Goal: Task Accomplishment & Management: Manage account settings

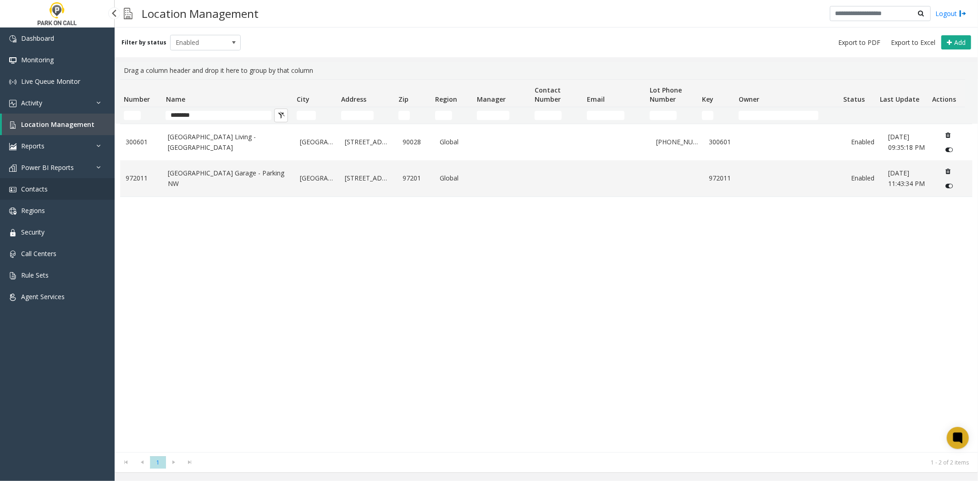
click at [58, 191] on link "Contacts" at bounding box center [57, 189] width 115 height 22
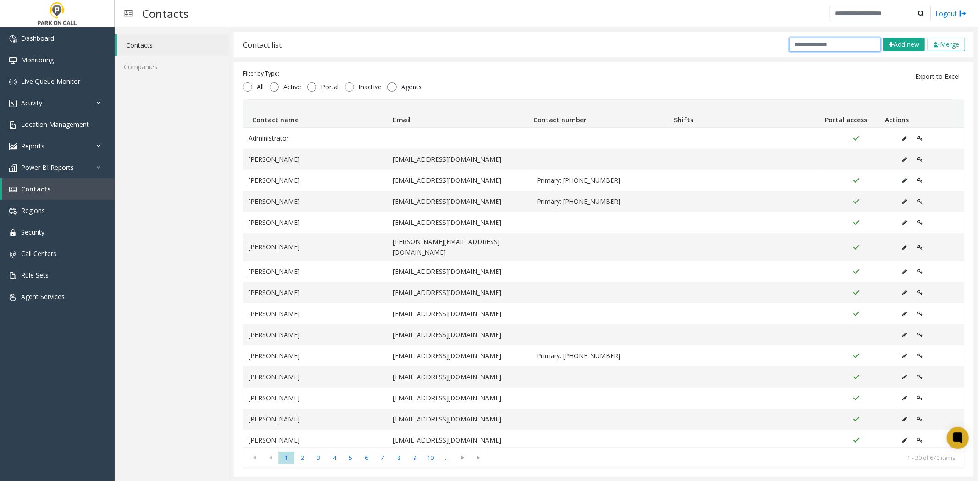
click at [835, 49] on input "text" at bounding box center [835, 45] width 92 height 14
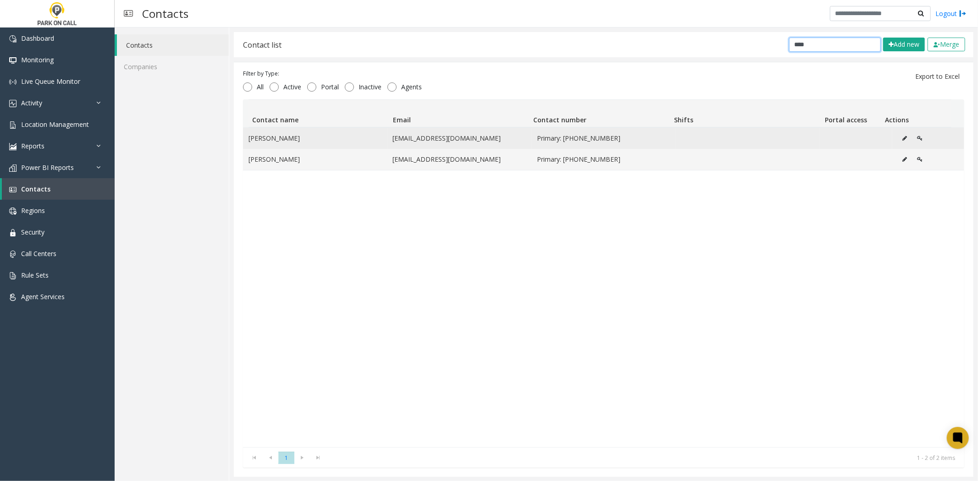
type input "****"
click at [902, 138] on icon "Data table" at bounding box center [904, 138] width 5 height 5
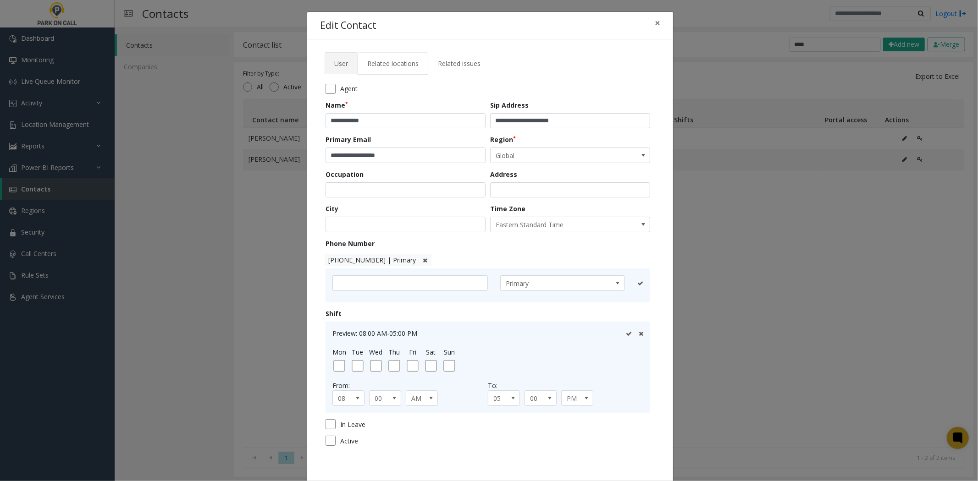
click at [389, 66] on span "Related locations" at bounding box center [392, 63] width 51 height 9
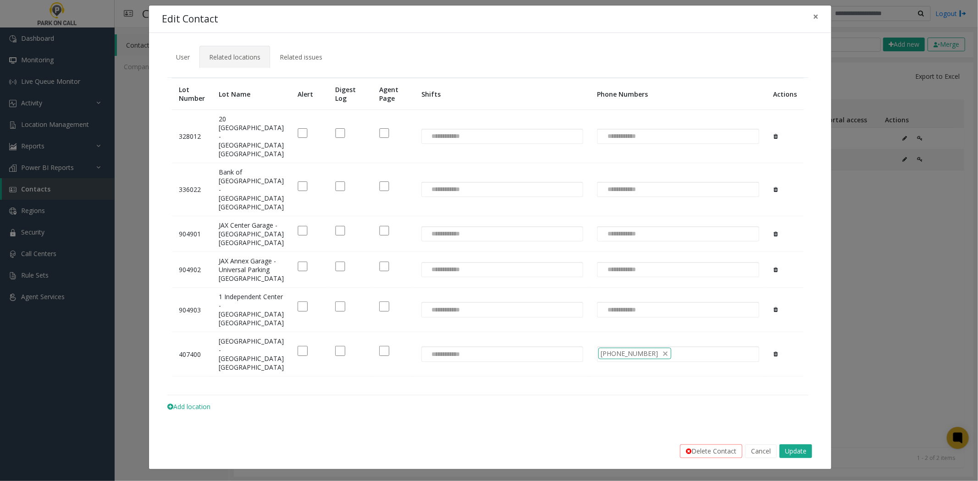
scroll to position [85, 0]
click at [762, 453] on button "Cancel" at bounding box center [761, 452] width 32 height 14
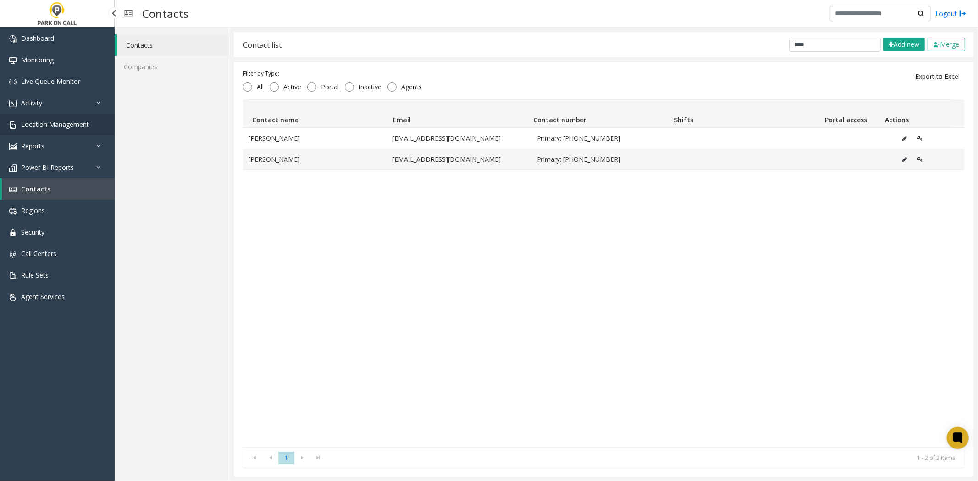
click at [60, 126] on span "Location Management" at bounding box center [55, 124] width 68 height 9
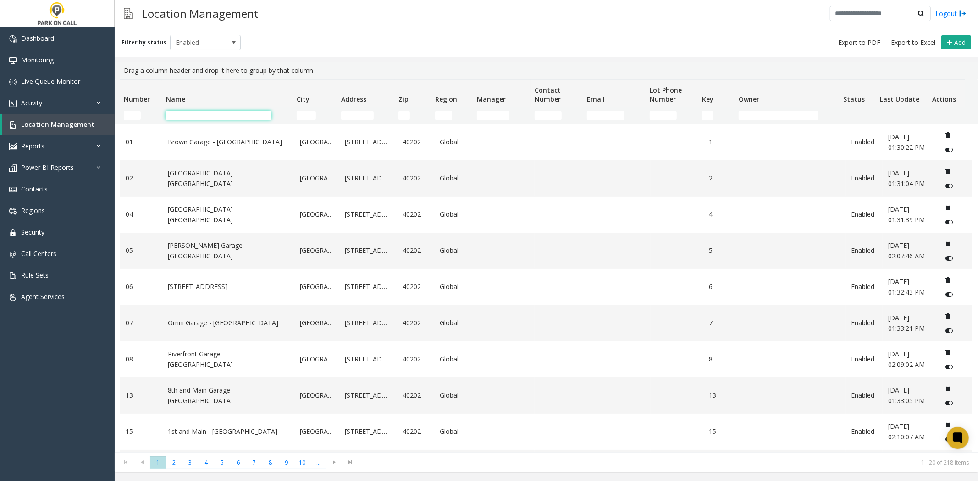
click at [237, 112] on input "Name Filter" at bounding box center [218, 115] width 106 height 9
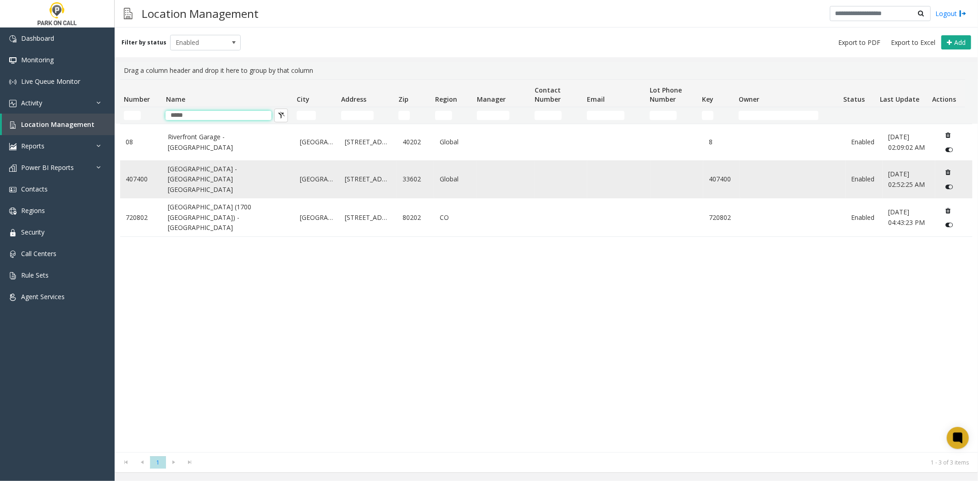
type input "*****"
click at [209, 178] on link "[GEOGRAPHIC_DATA] - [GEOGRAPHIC_DATA] [GEOGRAPHIC_DATA]" at bounding box center [228, 179] width 121 height 31
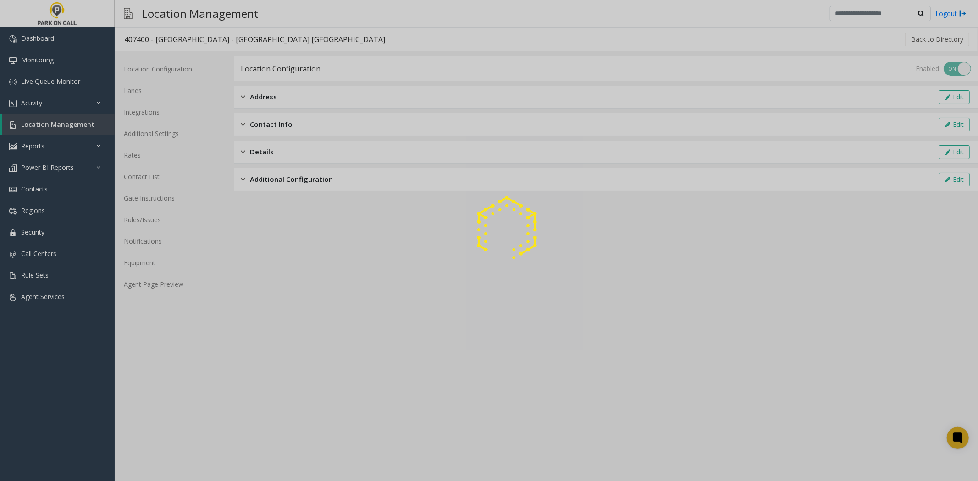
click at [173, 286] on div at bounding box center [489, 240] width 978 height 481
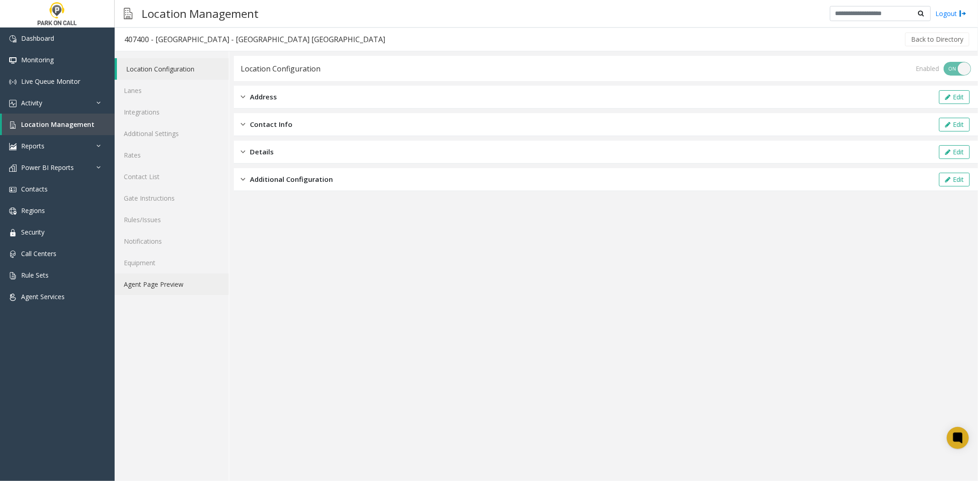
click at [173, 286] on link "Agent Page Preview" at bounding box center [172, 285] width 114 height 22
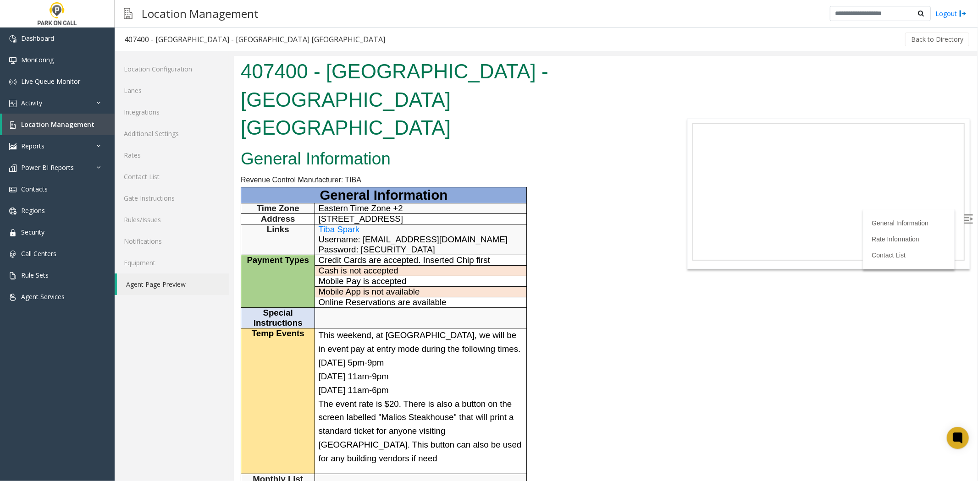
scroll to position [153, 0]
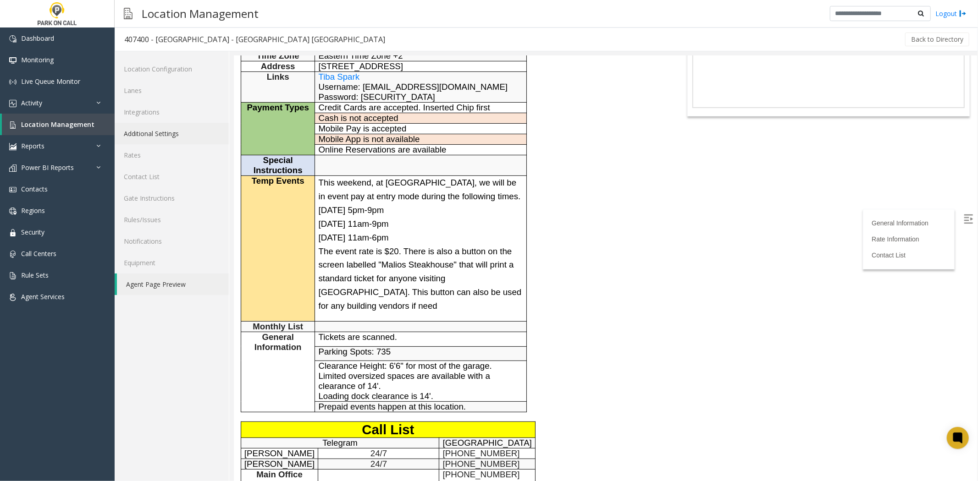
click at [198, 132] on link "Additional Settings" at bounding box center [172, 134] width 114 height 22
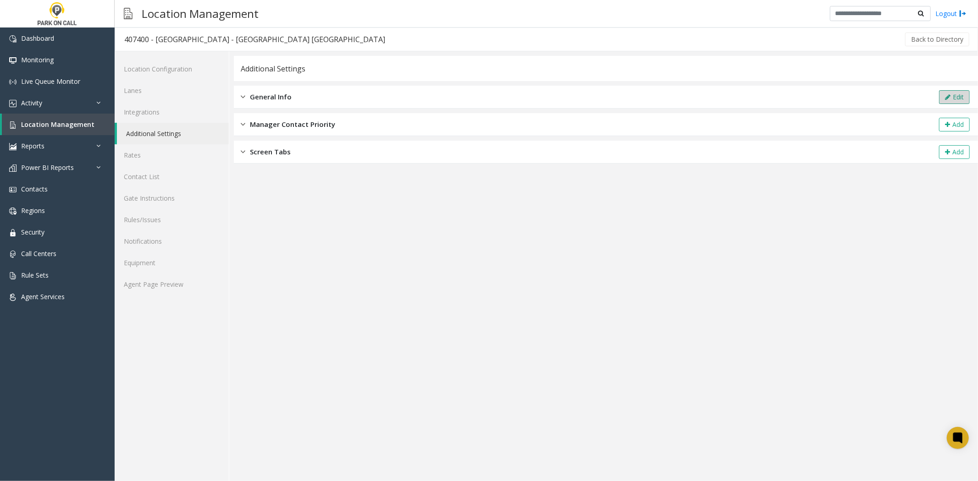
click at [959, 97] on button "Edit" at bounding box center [954, 97] width 31 height 14
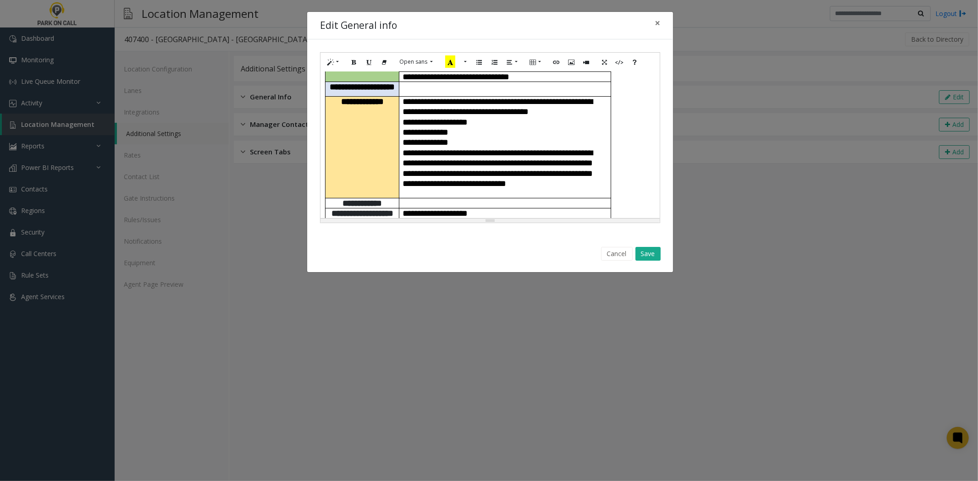
scroll to position [153, 0]
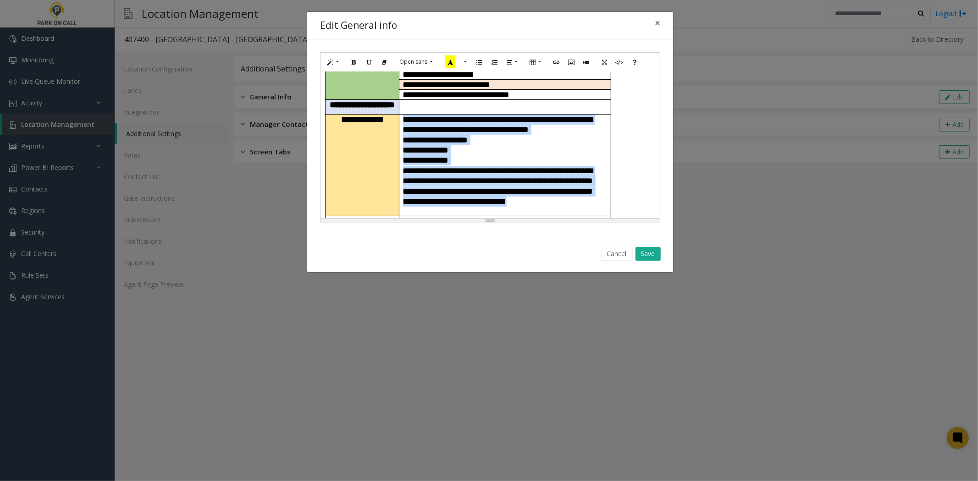
drag, startPoint x: 480, startPoint y: 187, endPoint x: 400, endPoint y: 92, distance: 123.9
click at [400, 114] on td "**********" at bounding box center [504, 165] width 211 height 102
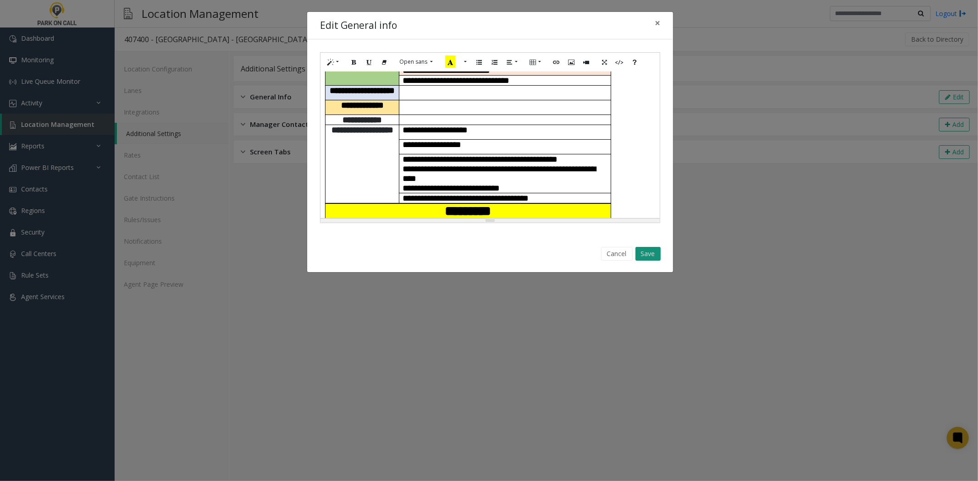
click at [652, 255] on button "Save" at bounding box center [647, 254] width 25 height 14
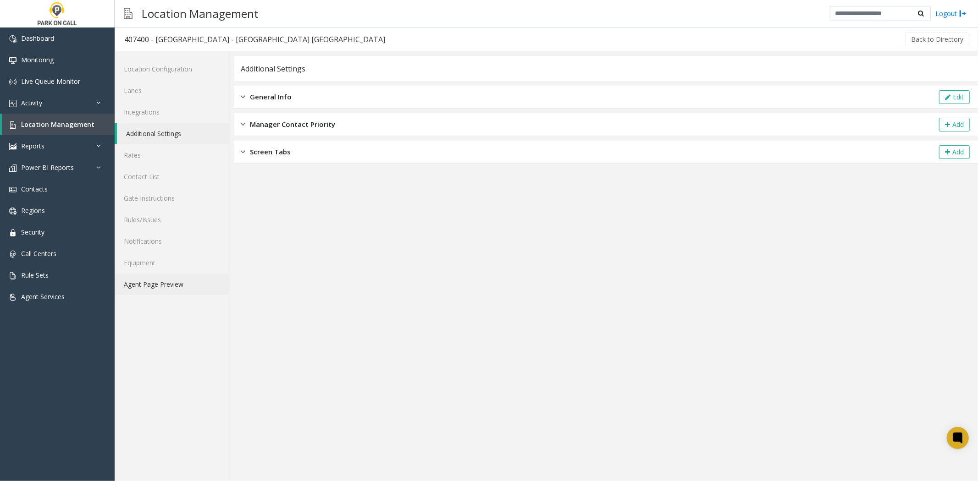
click at [172, 291] on link "Agent Page Preview" at bounding box center [172, 285] width 114 height 22
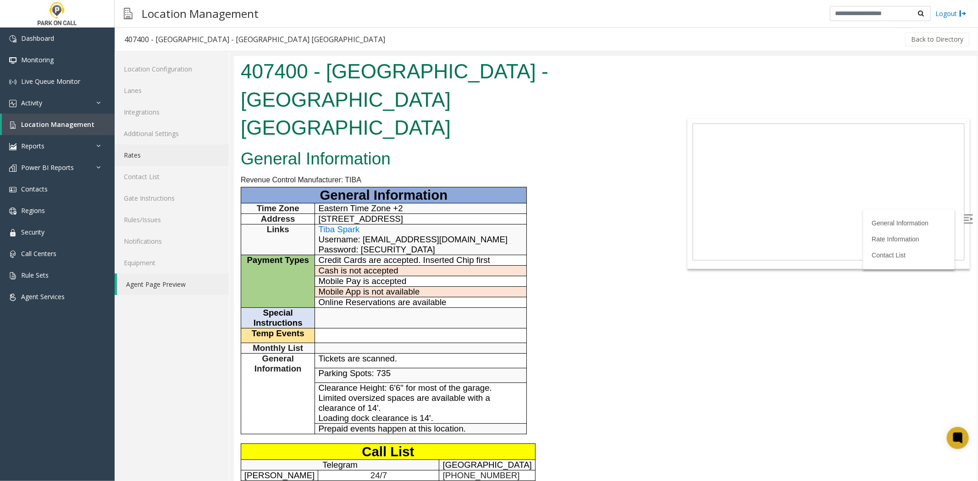
click at [133, 151] on link "Rates" at bounding box center [172, 155] width 114 height 22
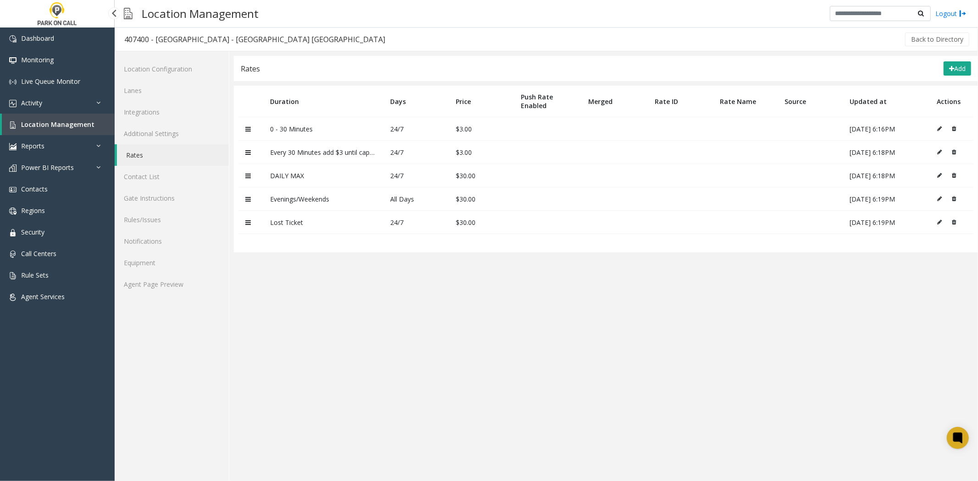
click at [38, 118] on link "Location Management" at bounding box center [58, 125] width 113 height 22
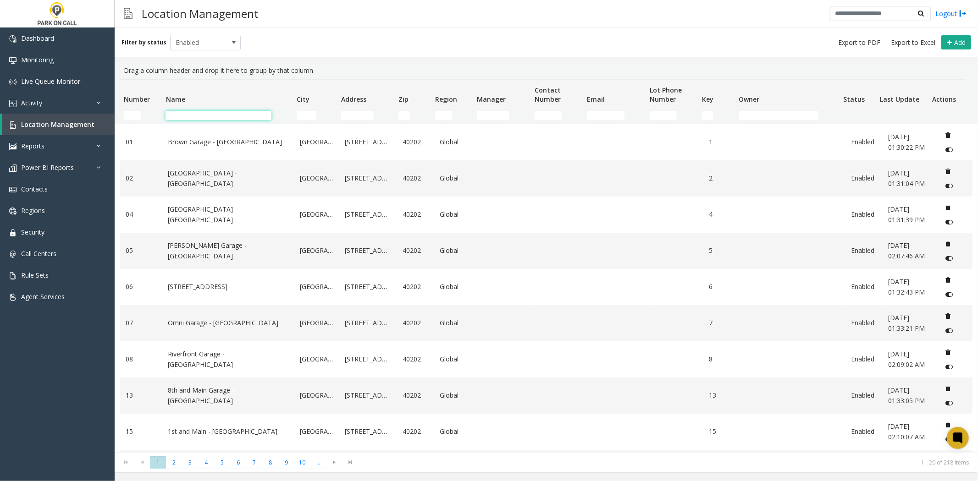
click at [207, 120] on input "Name Filter" at bounding box center [218, 115] width 106 height 9
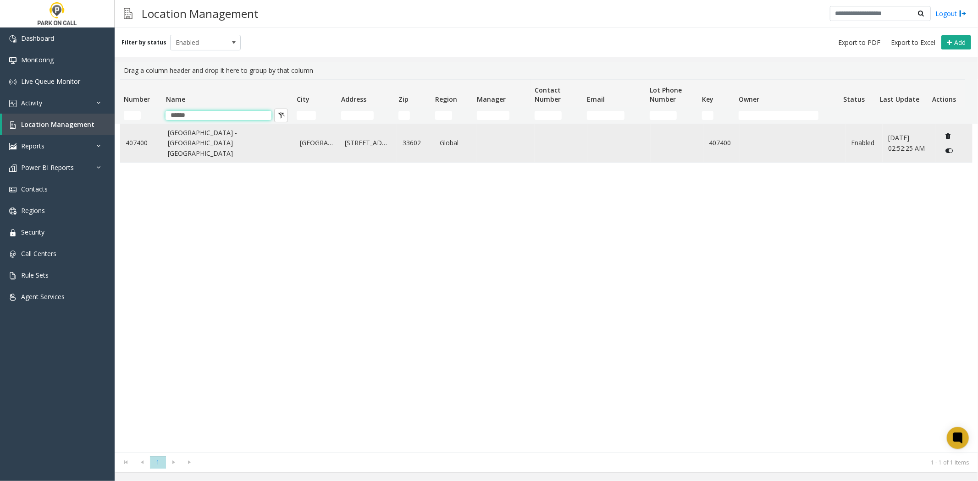
type input "******"
click at [210, 144] on link "[GEOGRAPHIC_DATA] - [GEOGRAPHIC_DATA] [GEOGRAPHIC_DATA]" at bounding box center [228, 143] width 121 height 31
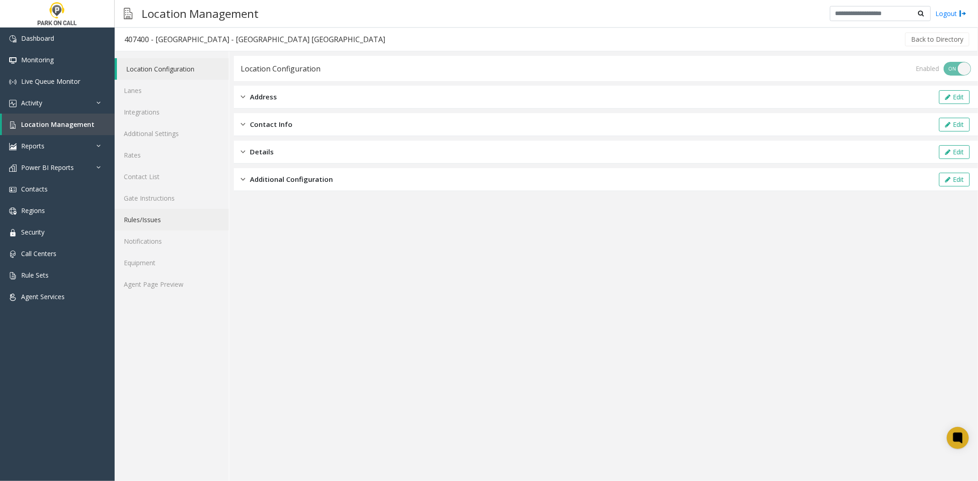
click at [168, 225] on link "Rules/Issues" at bounding box center [172, 220] width 114 height 22
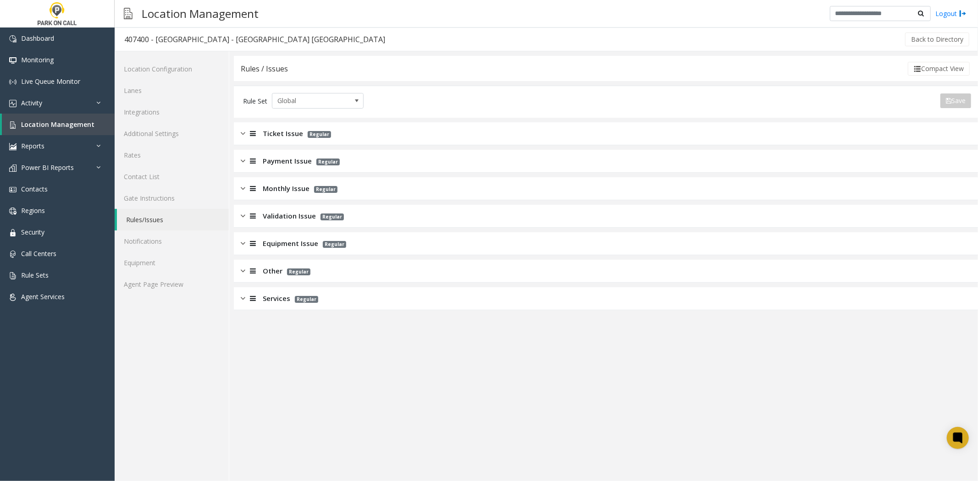
click at [259, 301] on div "Services Regular" at bounding box center [279, 298] width 77 height 11
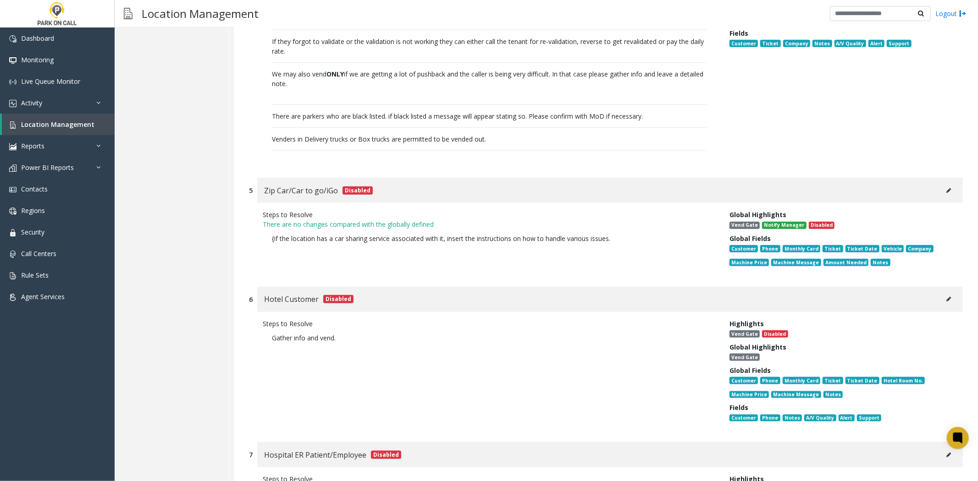
scroll to position [814, 0]
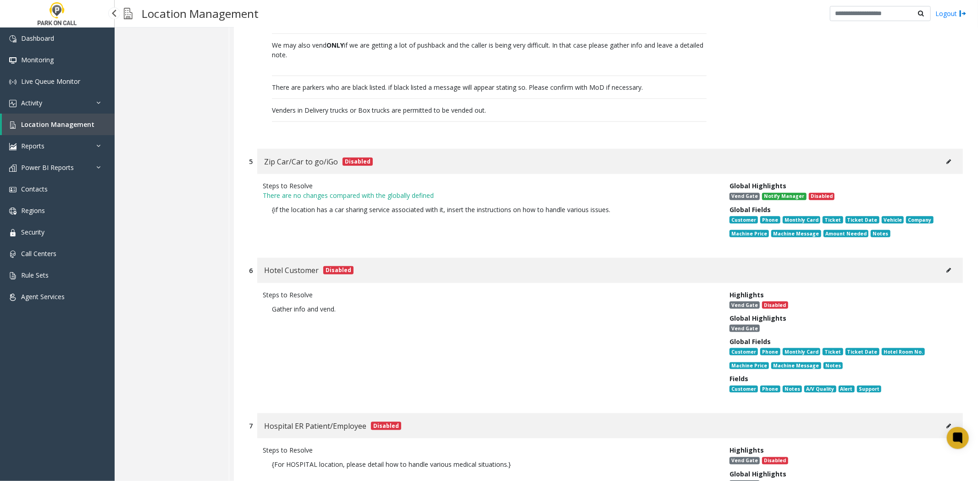
click at [48, 129] on link "Location Management" at bounding box center [58, 125] width 113 height 22
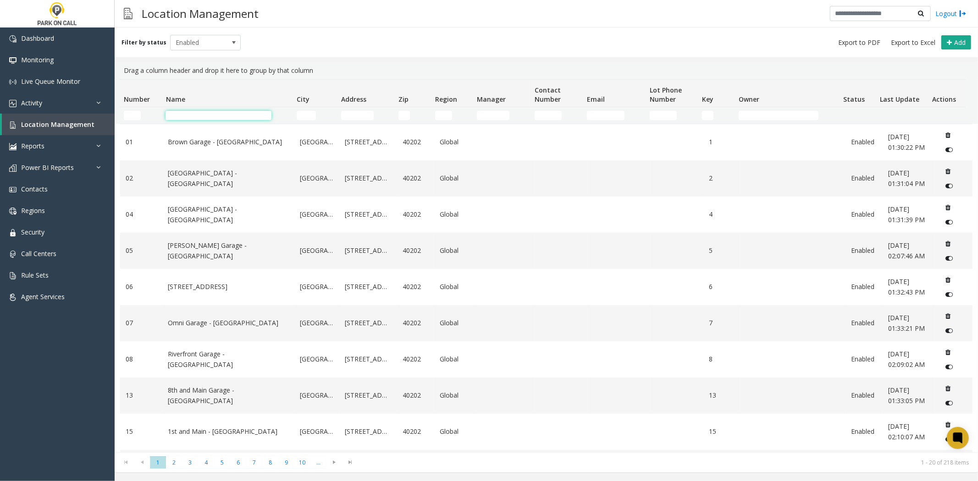
click at [229, 115] on input "Name Filter" at bounding box center [218, 115] width 106 height 9
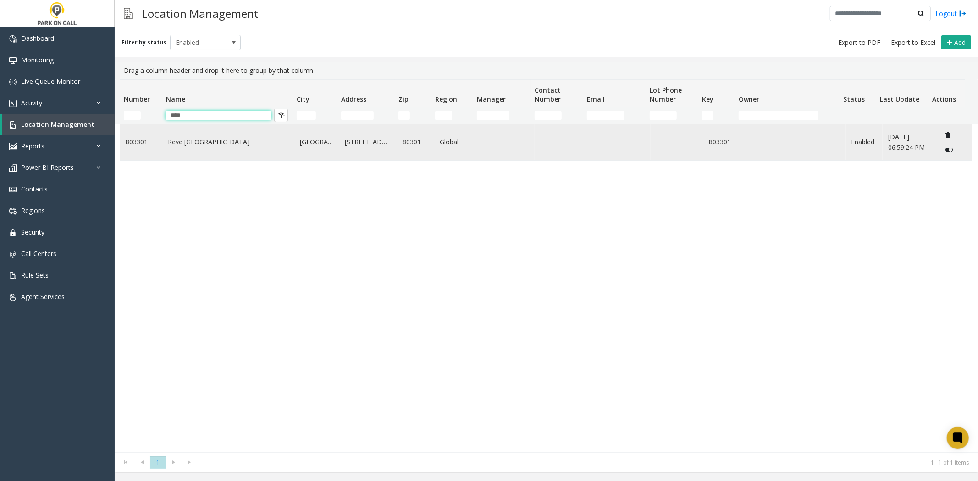
type input "****"
click at [215, 144] on link "Reve [GEOGRAPHIC_DATA]" at bounding box center [228, 142] width 121 height 10
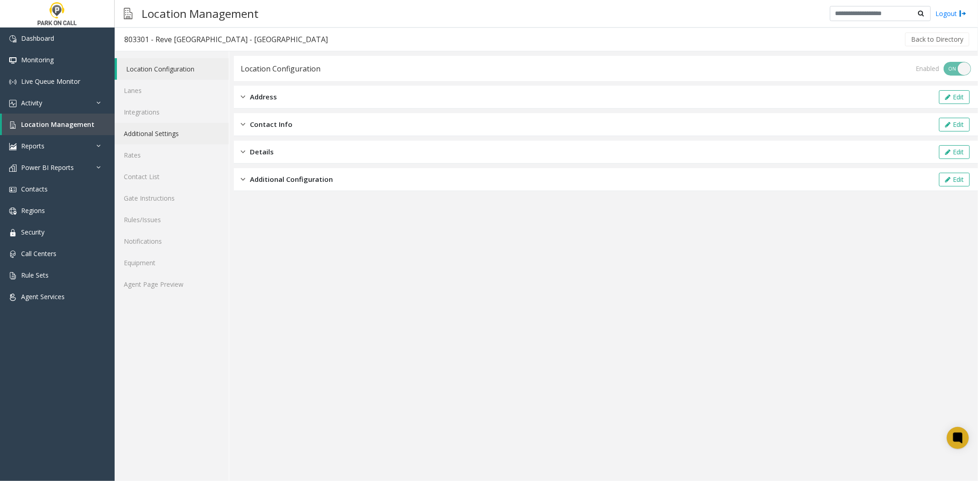
click at [184, 134] on link "Additional Settings" at bounding box center [172, 134] width 114 height 22
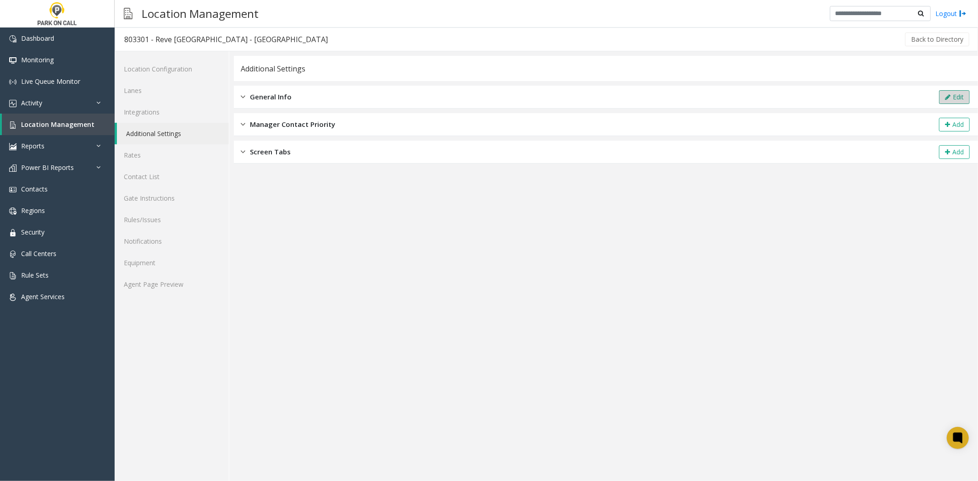
click at [940, 101] on button "Edit" at bounding box center [954, 97] width 31 height 14
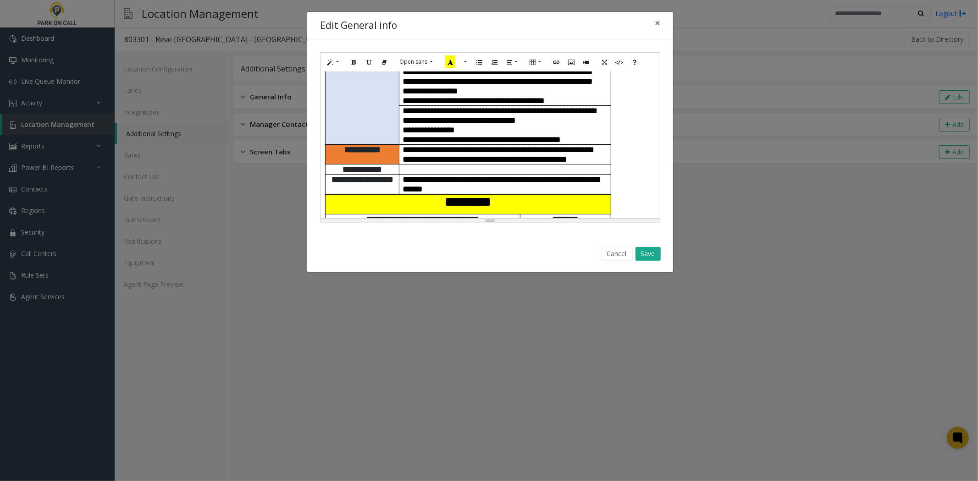
scroll to position [254, 0]
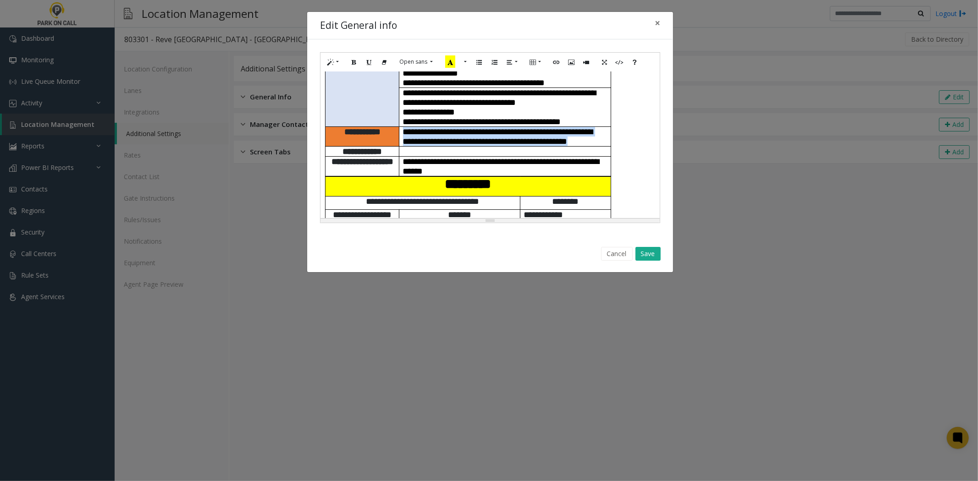
drag, startPoint x: 419, startPoint y: 118, endPoint x: 399, endPoint y: 107, distance: 23.4
click at [399, 127] on tr "**********" at bounding box center [468, 137] width 286 height 20
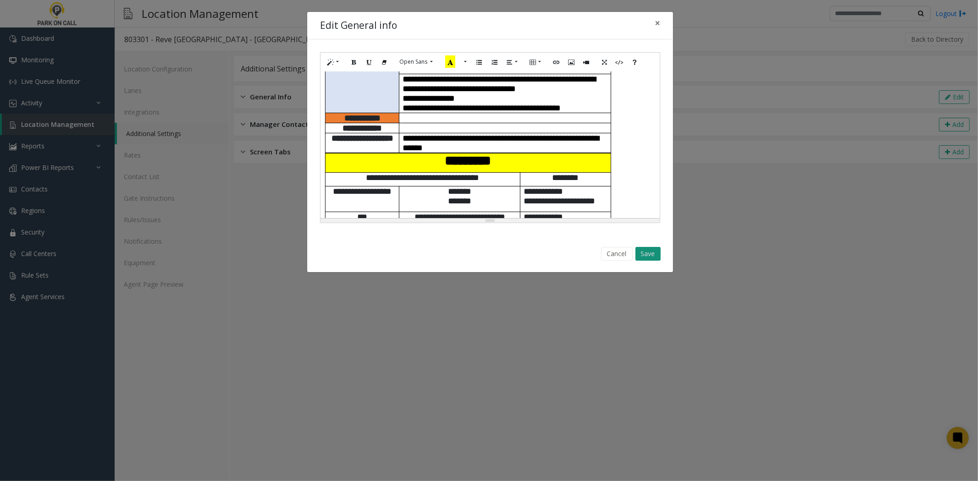
click at [650, 254] on button "Save" at bounding box center [647, 254] width 25 height 14
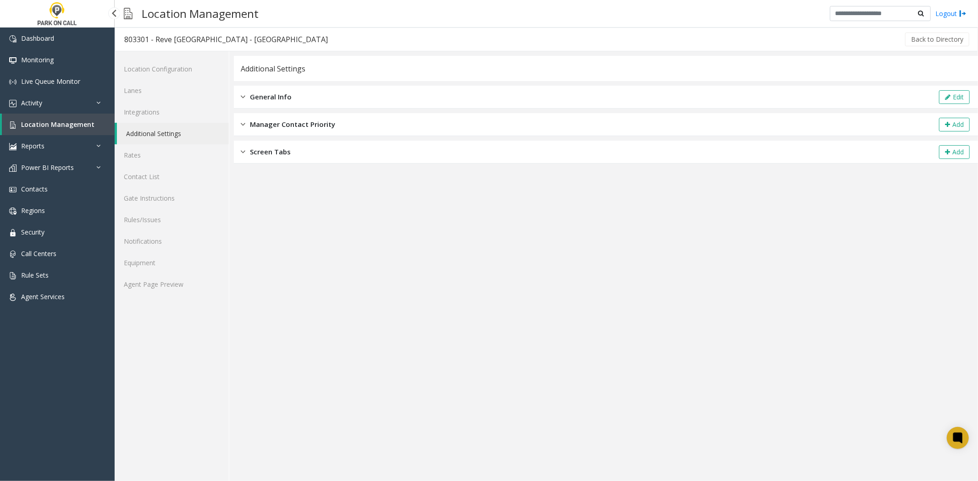
click at [81, 127] on span "Location Management" at bounding box center [57, 124] width 73 height 9
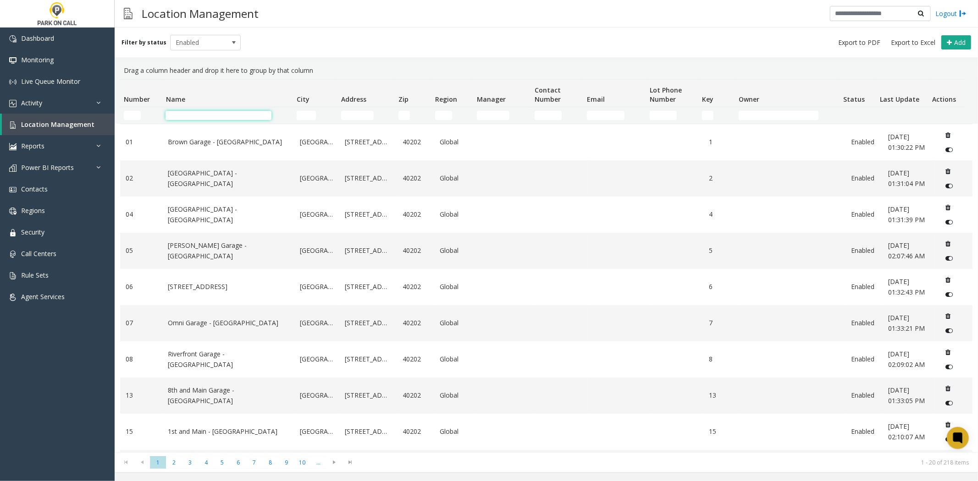
click at [231, 120] on td "Name Filter" at bounding box center [227, 115] width 131 height 16
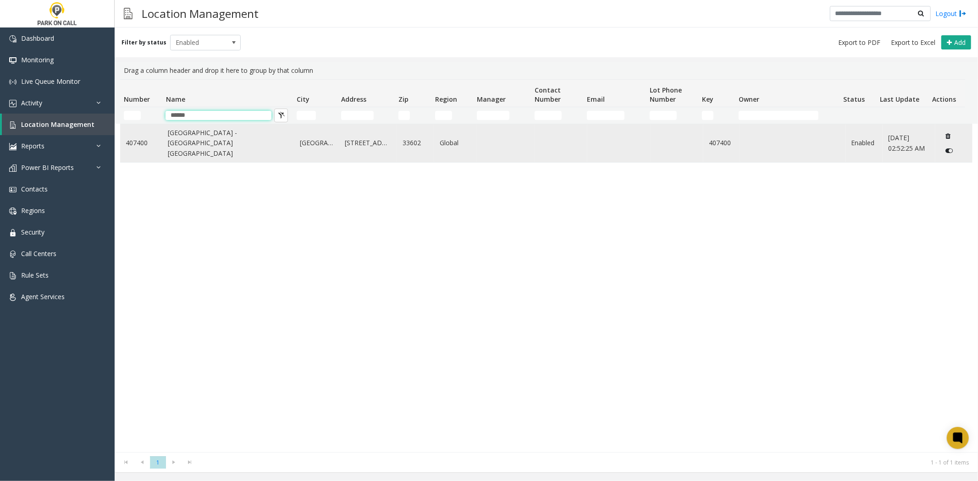
type input "******"
click at [182, 147] on link "[GEOGRAPHIC_DATA] - [GEOGRAPHIC_DATA] [GEOGRAPHIC_DATA]" at bounding box center [228, 143] width 121 height 31
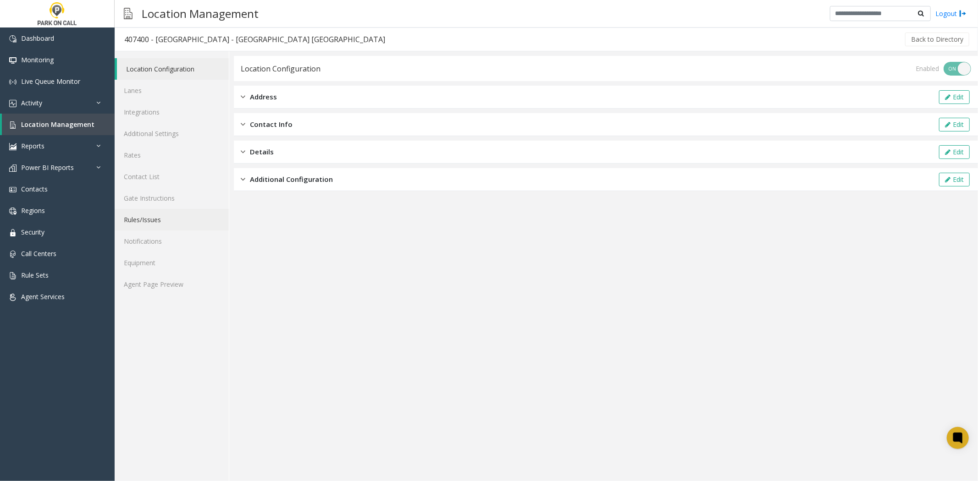
click at [163, 221] on link "Rules/Issues" at bounding box center [172, 220] width 114 height 22
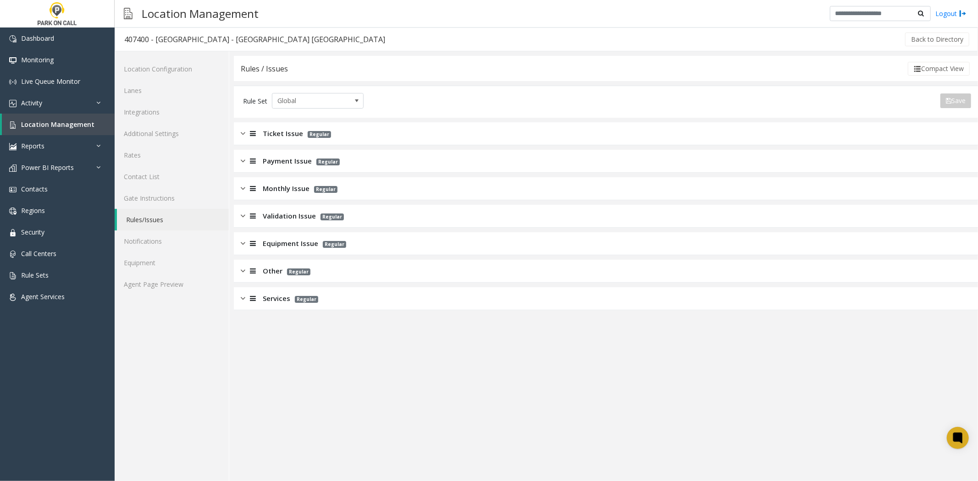
click at [263, 294] on span "Services" at bounding box center [276, 298] width 27 height 11
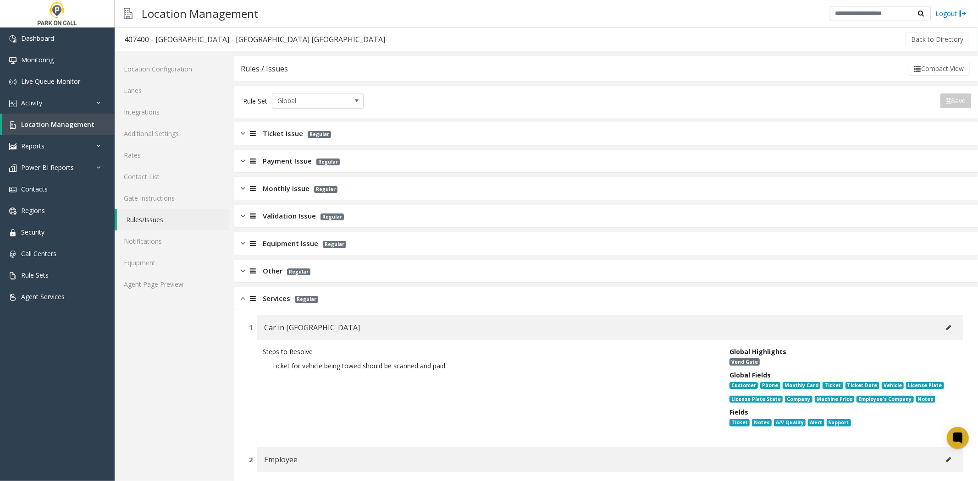
click at [264, 212] on span "Validation Issue" at bounding box center [289, 216] width 53 height 11
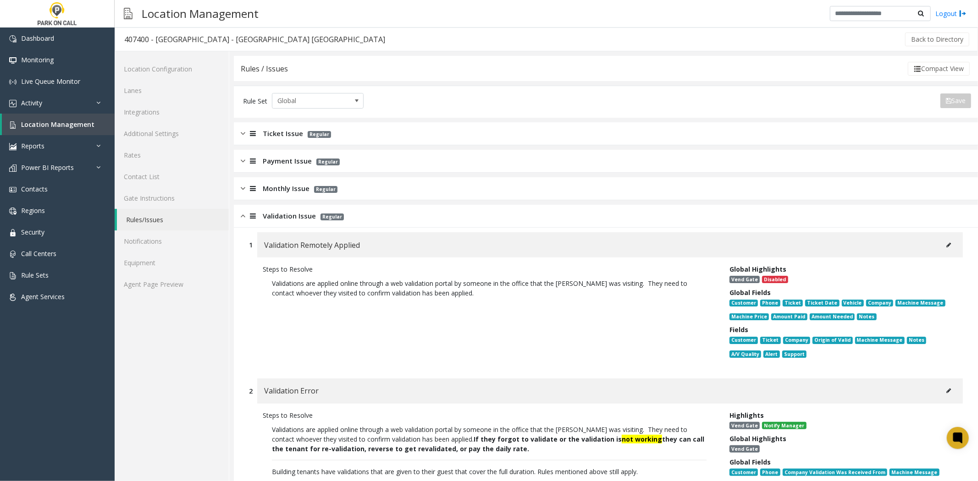
click at [274, 195] on div "Monthly Issue Regular" at bounding box center [606, 188] width 744 height 23
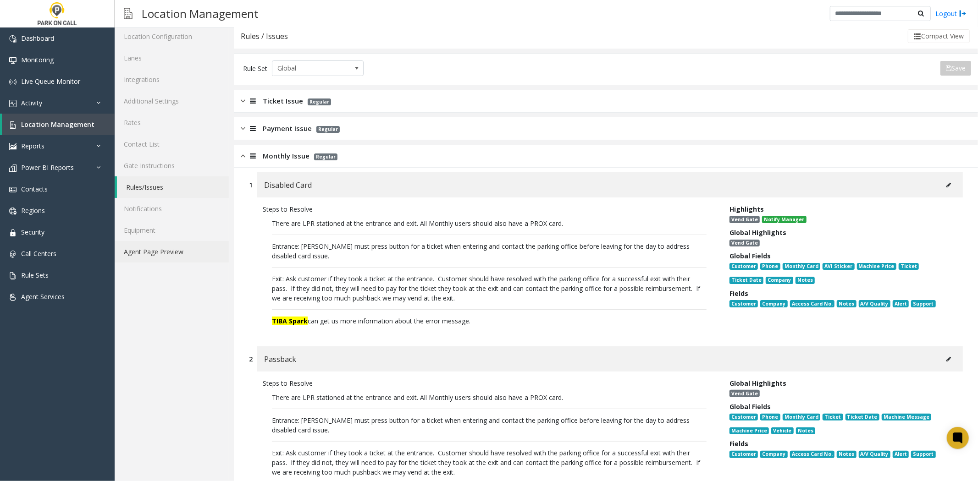
scroll to position [51, 0]
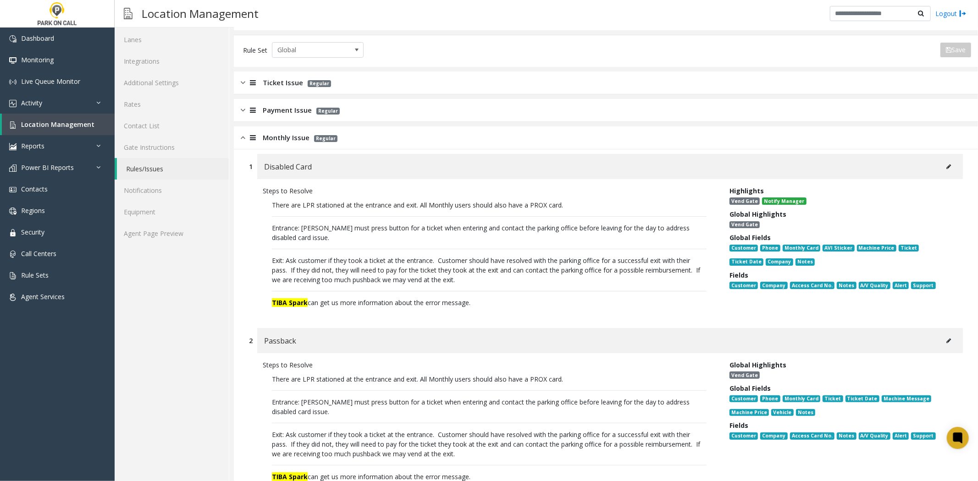
click at [203, 232] on link "Agent Page Preview" at bounding box center [172, 234] width 114 height 22
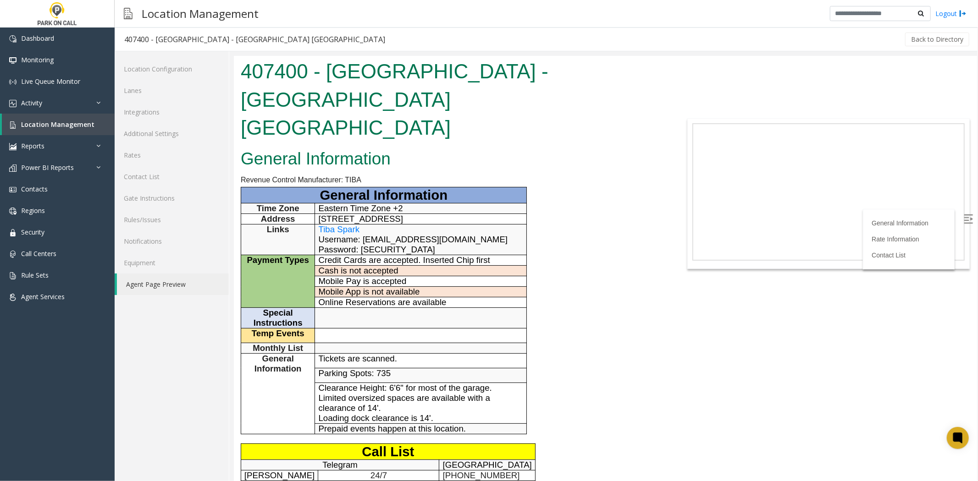
scroll to position [203, 0]
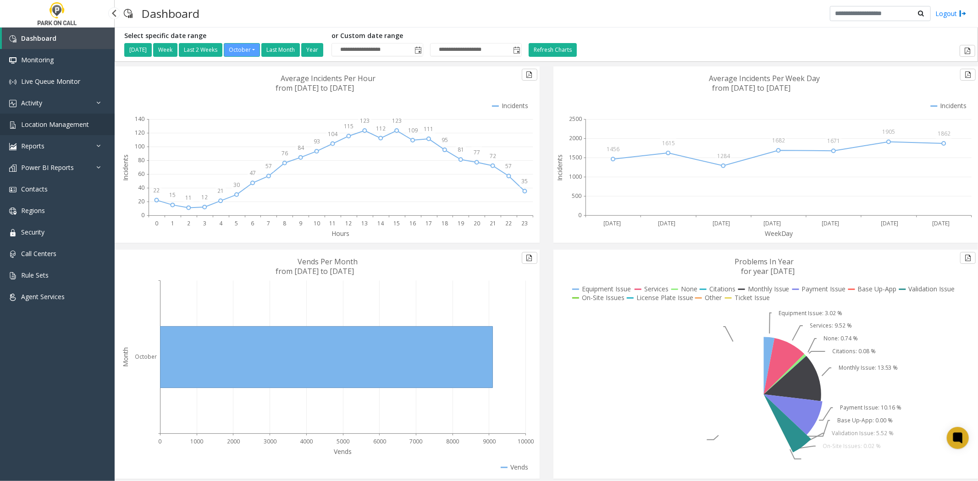
click at [88, 124] on link "Location Management" at bounding box center [57, 125] width 115 height 22
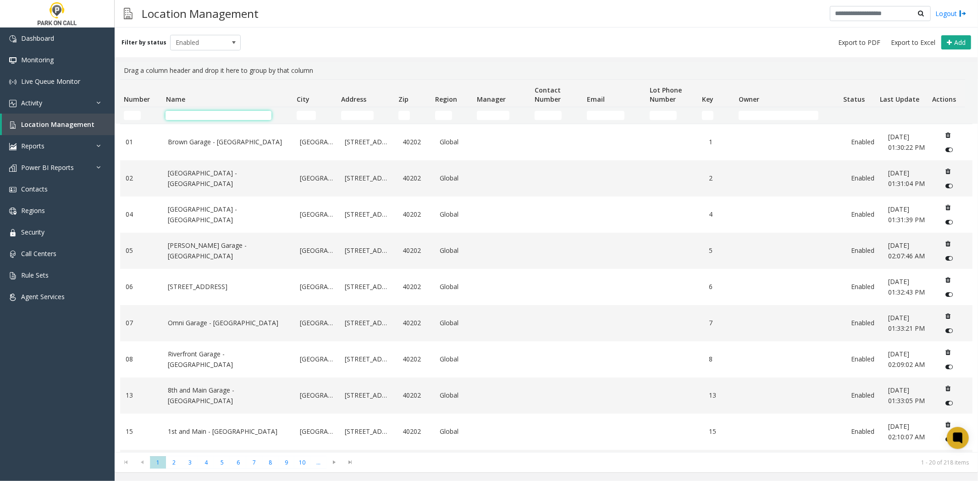
click at [199, 118] on input "Name Filter" at bounding box center [218, 115] width 106 height 9
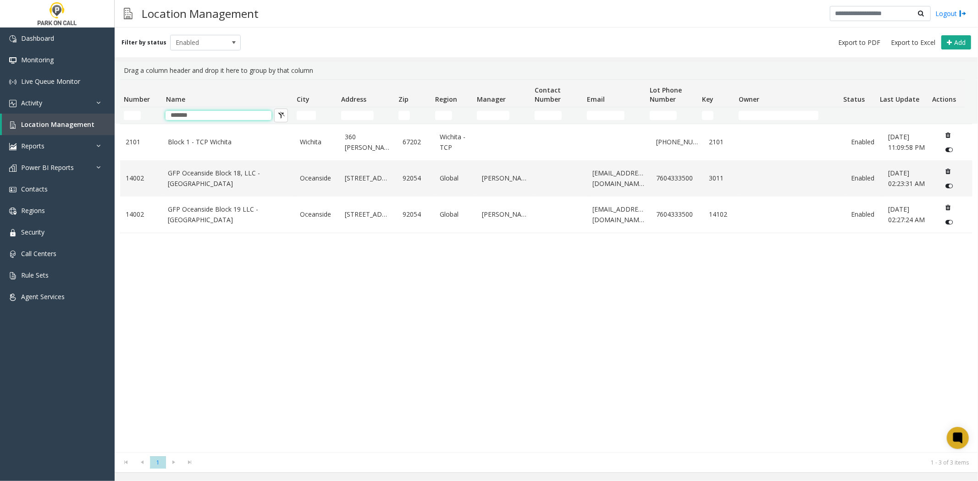
drag, startPoint x: 203, startPoint y: 111, endPoint x: 143, endPoint y: 107, distance: 60.6
click at [143, 107] on tr "*******" at bounding box center [542, 115] width 845 height 16
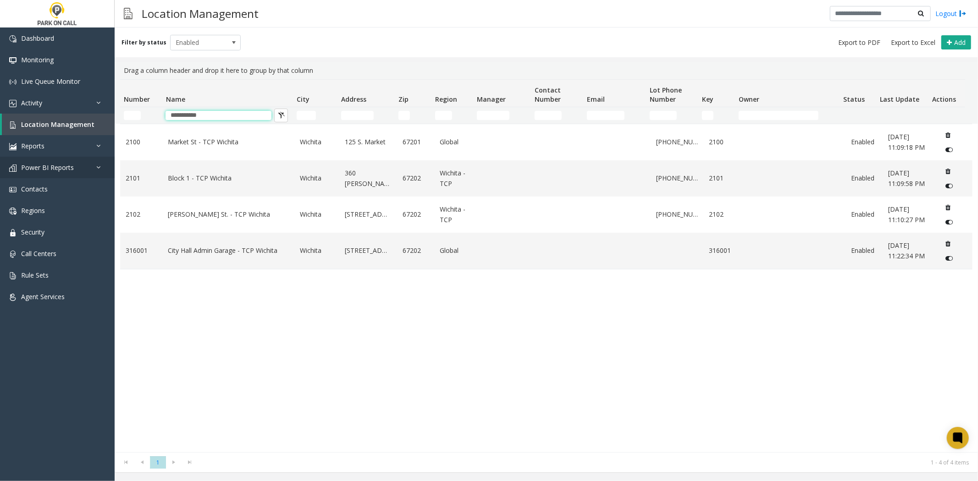
type input "**********"
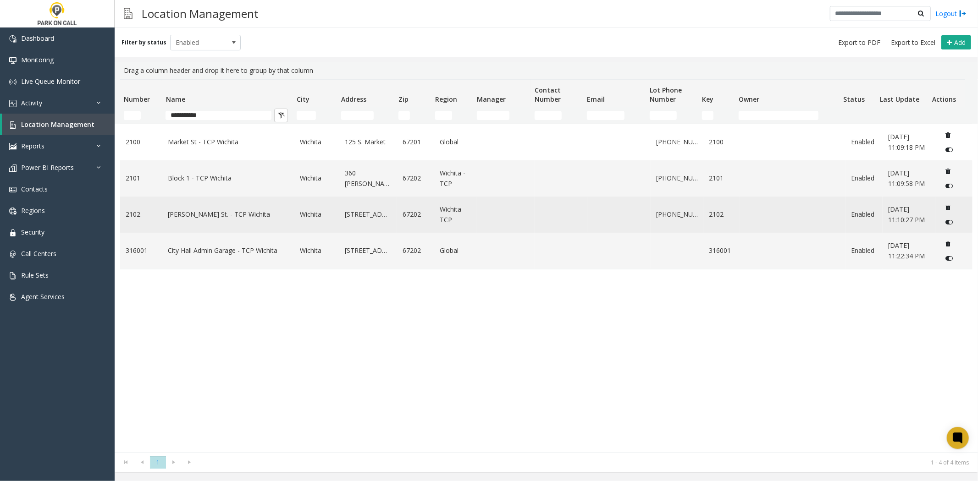
click at [206, 220] on td "Williams St. - TCP Wichita" at bounding box center [228, 215] width 132 height 36
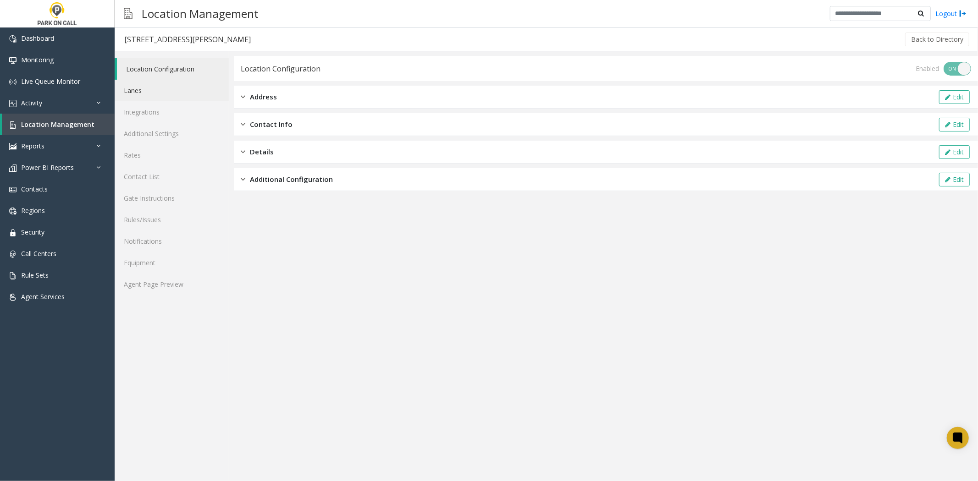
click at [163, 93] on link "Lanes" at bounding box center [172, 91] width 114 height 22
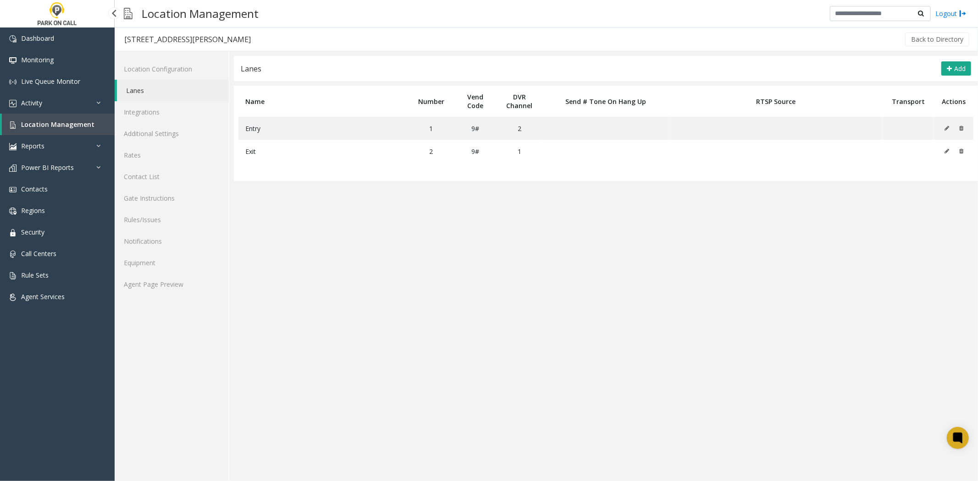
click at [88, 122] on span "Location Management" at bounding box center [57, 124] width 73 height 9
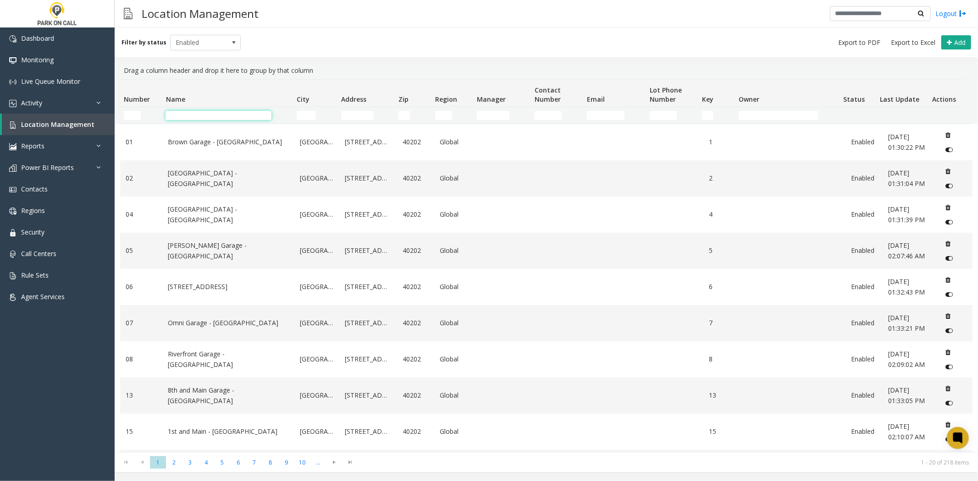
click at [188, 115] on input "Name Filter" at bounding box center [218, 115] width 106 height 9
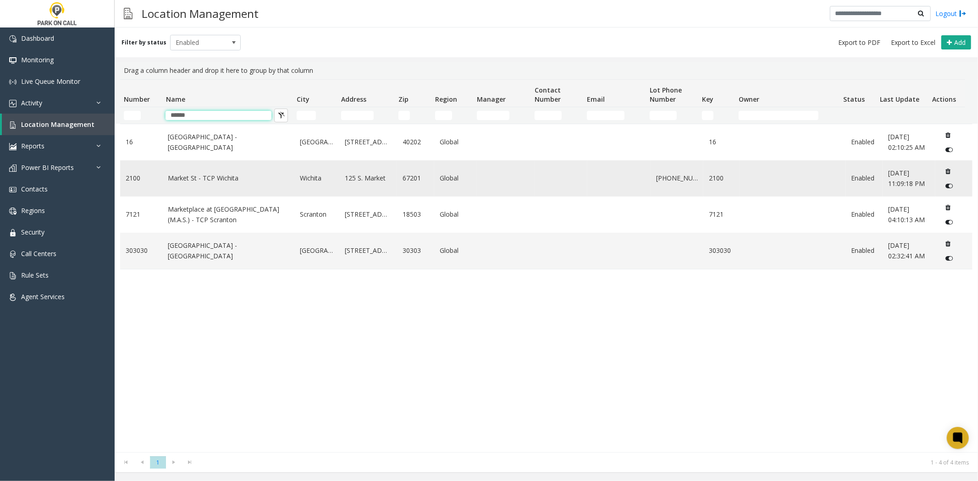
type input "******"
click at [182, 178] on link "Market St - TCP Wichita" at bounding box center [228, 178] width 121 height 10
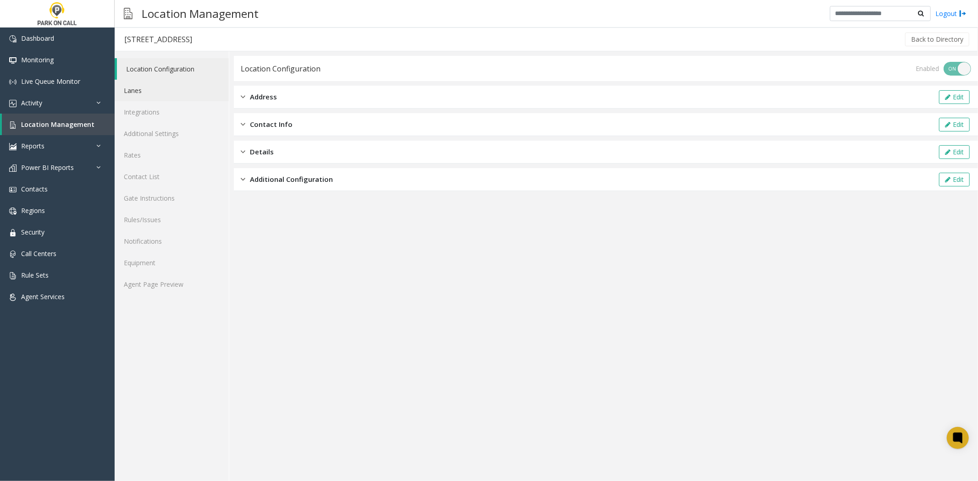
click at [130, 88] on link "Lanes" at bounding box center [172, 91] width 114 height 22
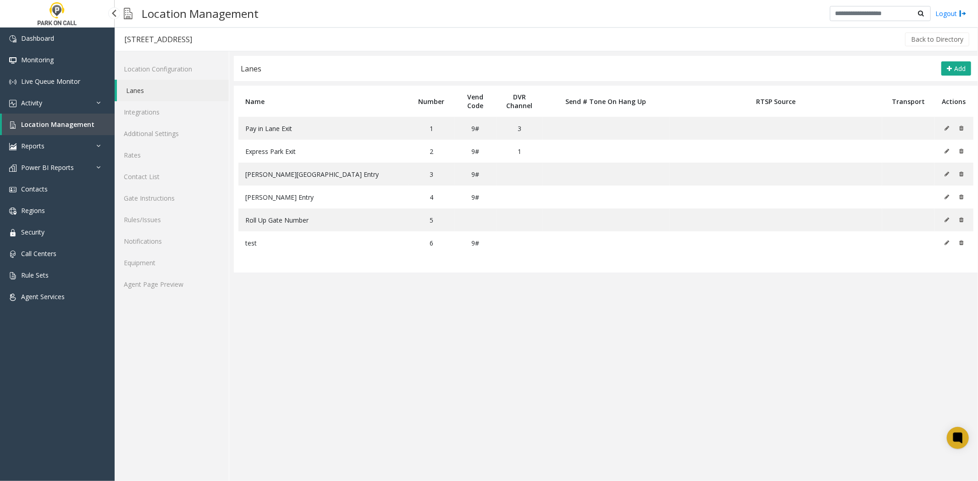
click at [81, 125] on span "Location Management" at bounding box center [57, 124] width 73 height 9
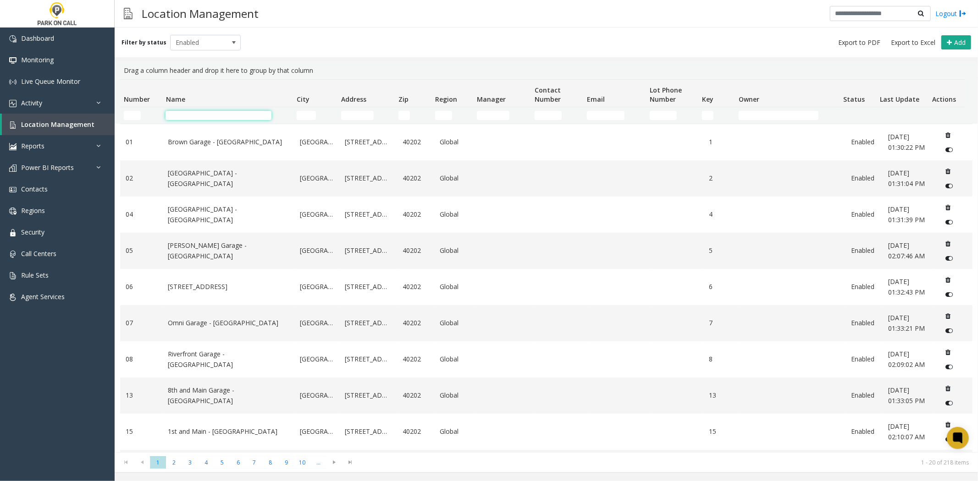
click at [212, 114] on input "Name Filter" at bounding box center [218, 115] width 106 height 9
drag, startPoint x: 349, startPoint y: 17, endPoint x: 309, endPoint y: 44, distance: 48.1
click at [345, 24] on div "Location Management Logout" at bounding box center [546, 13] width 863 height 27
click at [225, 113] on input "Name Filter" at bounding box center [218, 115] width 106 height 9
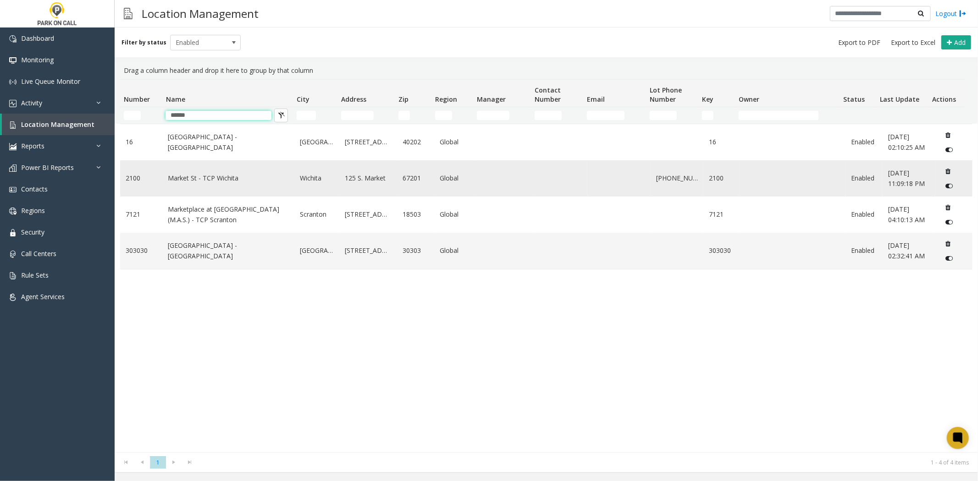
type input "******"
click at [217, 185] on td "Market St - TCP Wichita" at bounding box center [228, 178] width 132 height 36
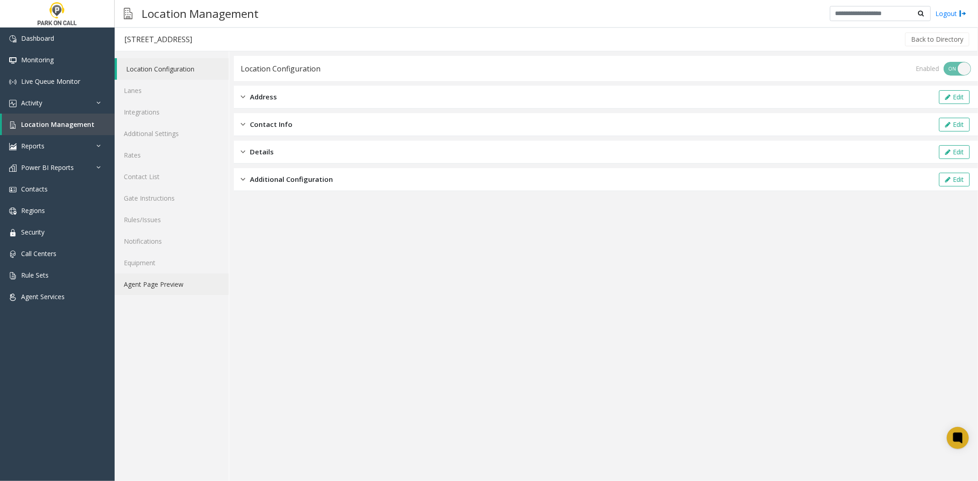
click at [161, 283] on link "Agent Page Preview" at bounding box center [172, 285] width 114 height 22
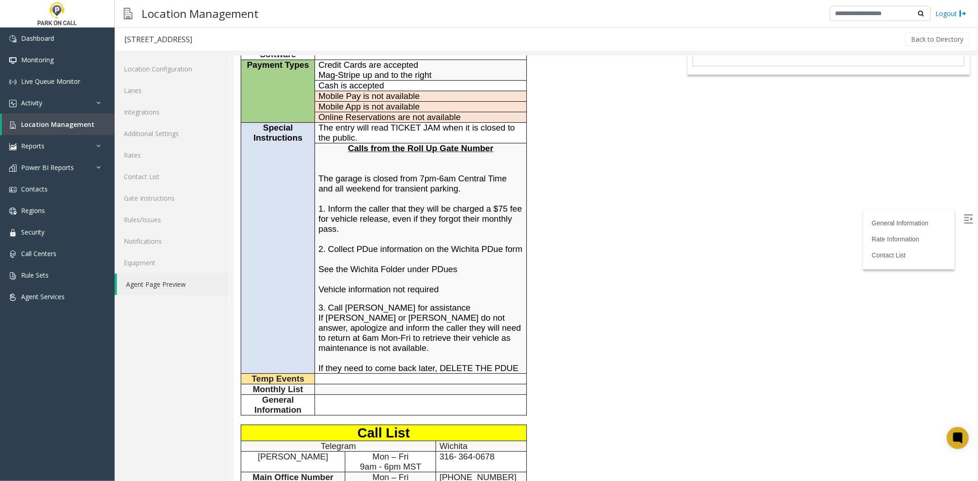
scroll to position [102, 0]
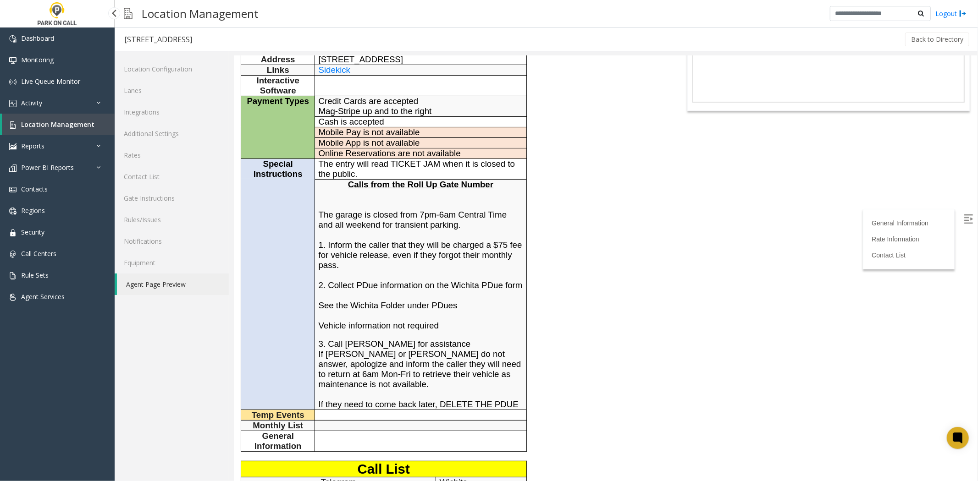
click at [67, 121] on span "Location Management" at bounding box center [57, 124] width 73 height 9
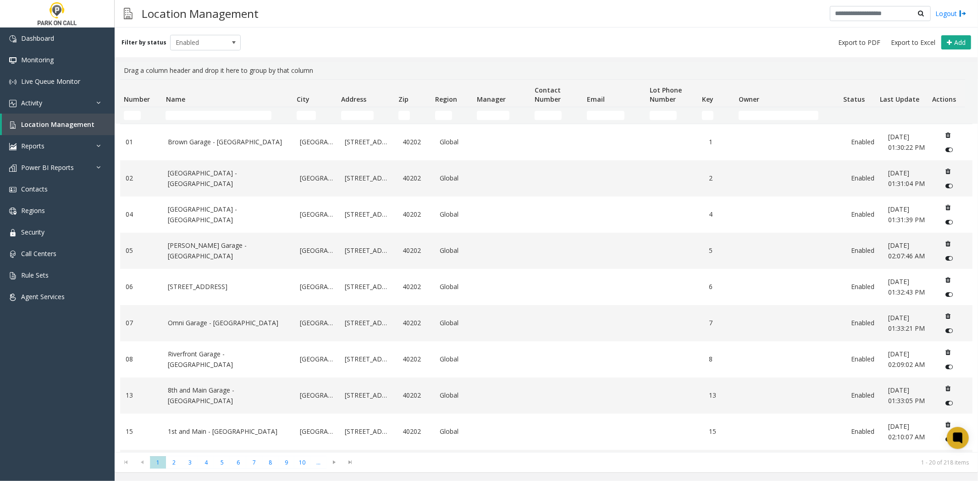
click at [185, 124] on td "Brown Garage - [GEOGRAPHIC_DATA]" at bounding box center [228, 142] width 132 height 36
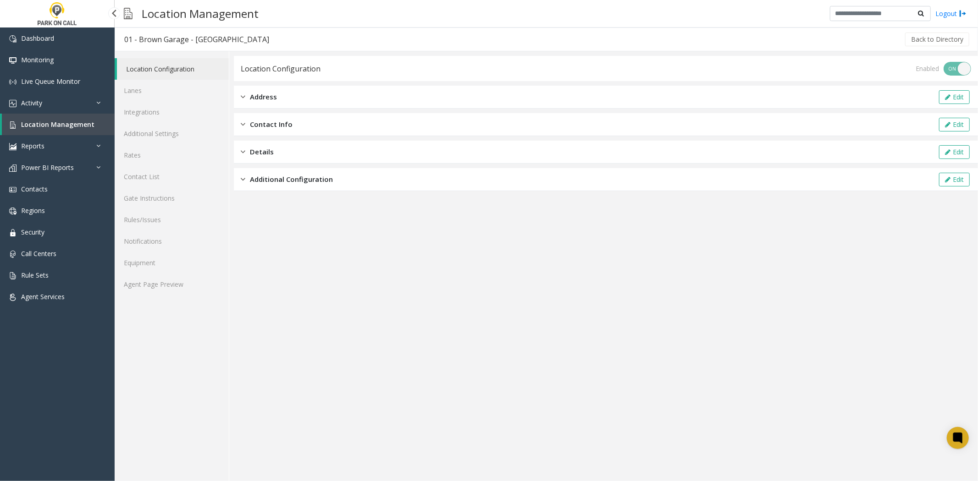
click at [67, 122] on span "Location Management" at bounding box center [57, 124] width 73 height 9
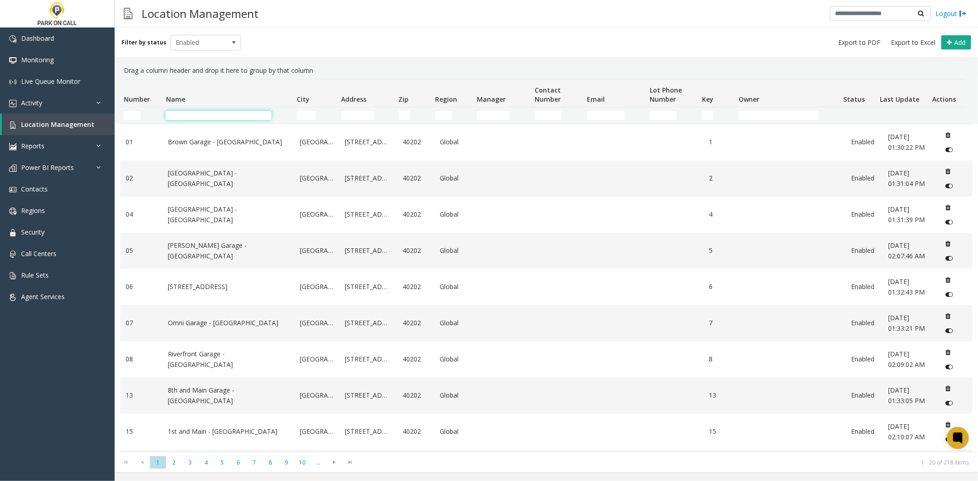
click at [184, 111] on input "Name Filter" at bounding box center [218, 115] width 106 height 9
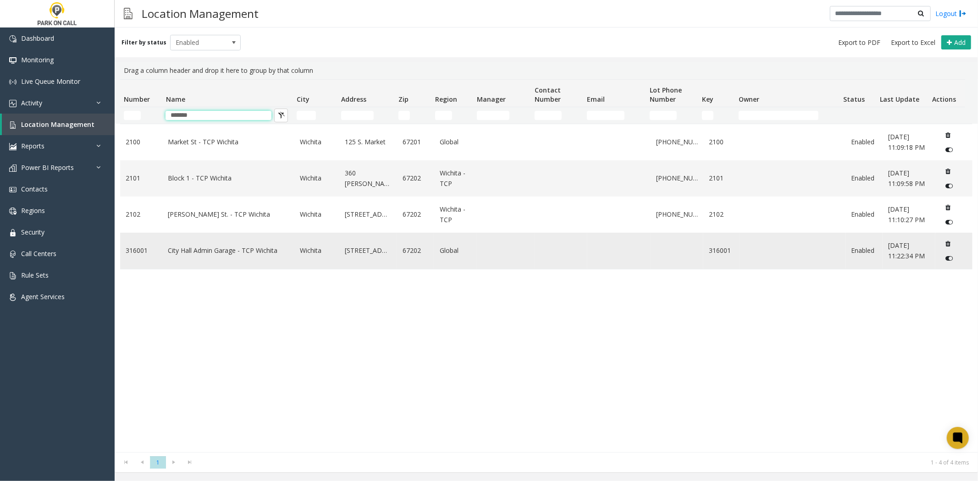
type input "*******"
click at [246, 259] on td "City Hall Admin Garage - TCP Wichita" at bounding box center [228, 251] width 132 height 36
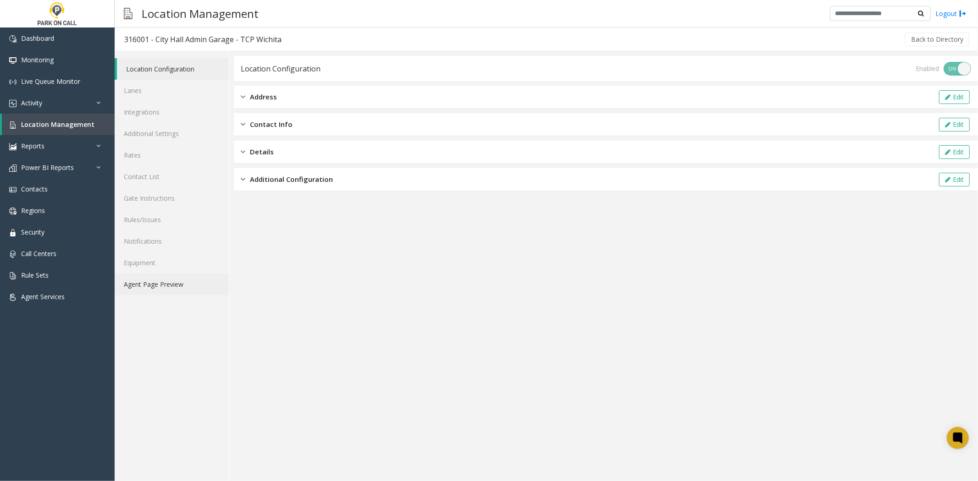
click at [178, 285] on link "Agent Page Preview" at bounding box center [172, 285] width 114 height 22
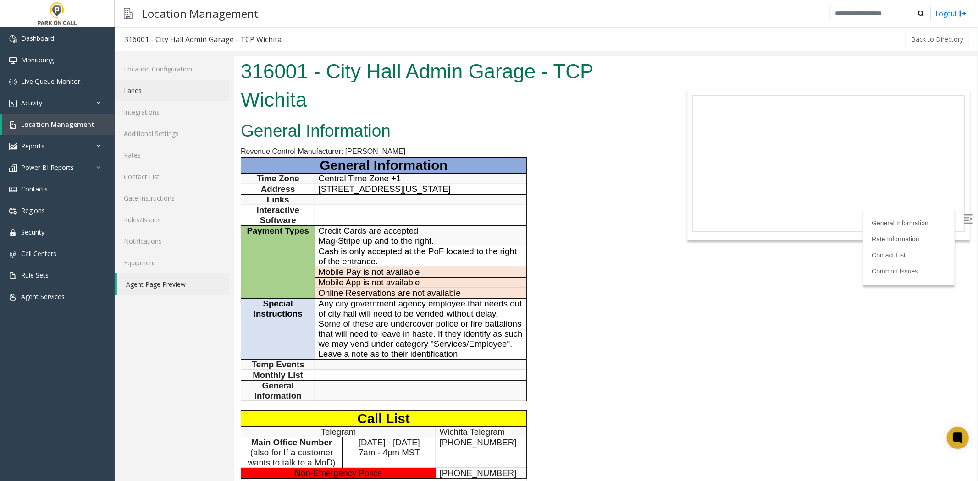
click at [175, 92] on link "Lanes" at bounding box center [172, 91] width 114 height 22
